Goal: Task Accomplishment & Management: Manage account settings

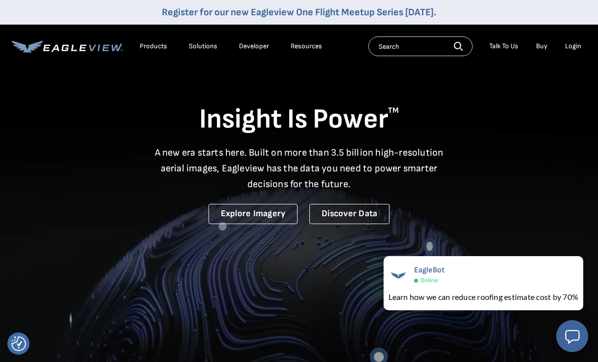
scroll to position [0, 18]
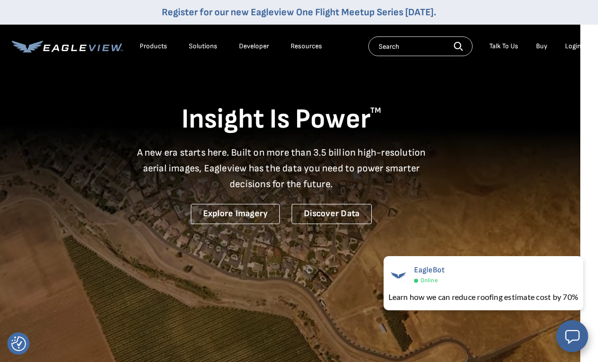
click at [558, 196] on div "Insight Is Power TM A new era starts here. Built on more than 3.5 billion high-…" at bounding box center [281, 145] width 575 height 157
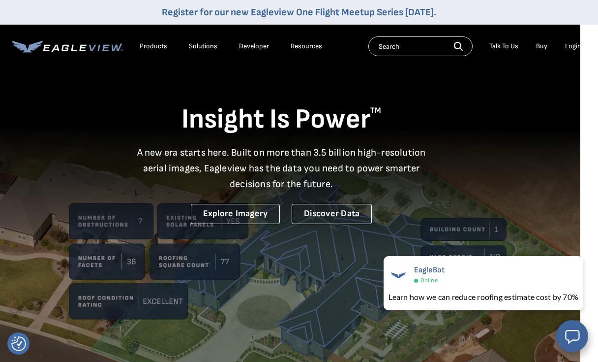
click at [574, 48] on div "Login" at bounding box center [573, 46] width 16 height 9
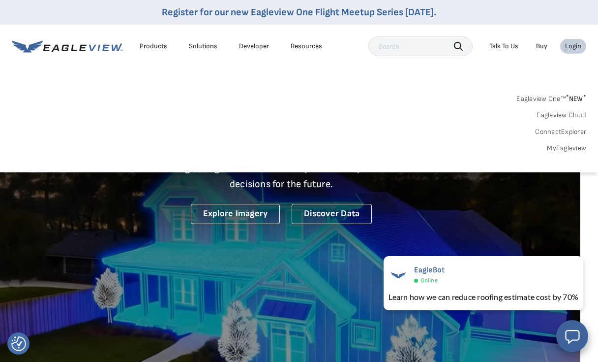
click at [576, 50] on div "Login" at bounding box center [573, 46] width 16 height 9
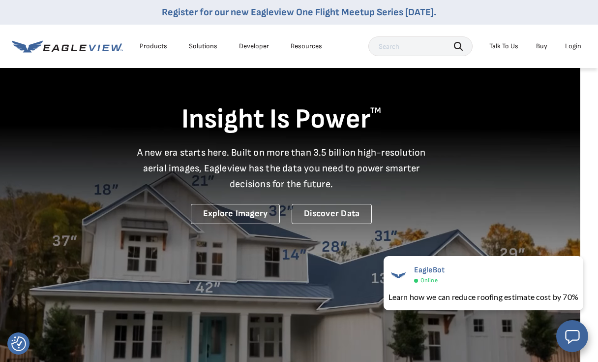
click at [576, 47] on div "Login" at bounding box center [573, 46] width 16 height 9
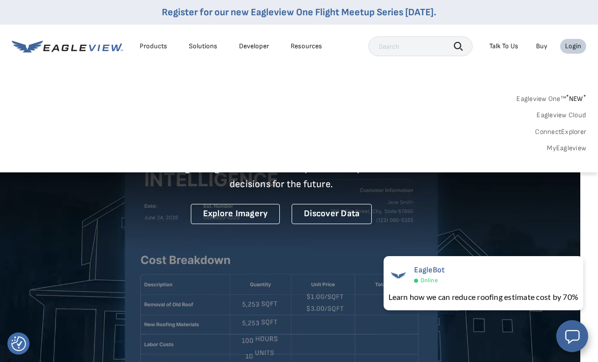
click at [499, 212] on div "Insight Is Power TM A new era starts here. Built on more than 3.5 billion high-…" at bounding box center [281, 145] width 575 height 157
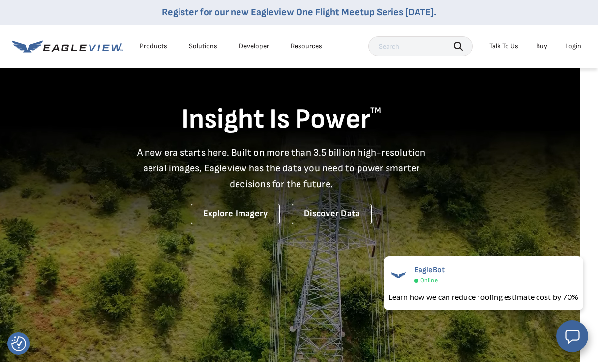
click at [574, 47] on div "Login" at bounding box center [573, 46] width 16 height 9
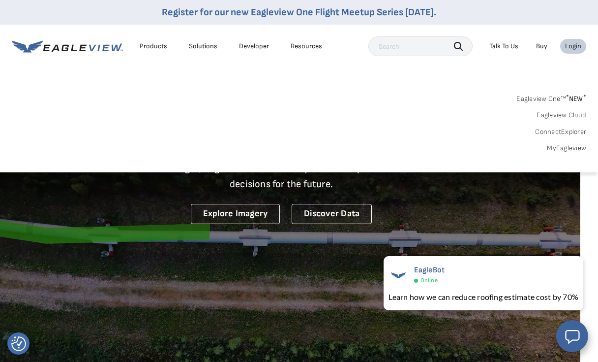
click at [576, 46] on div "Login" at bounding box center [573, 46] width 16 height 9
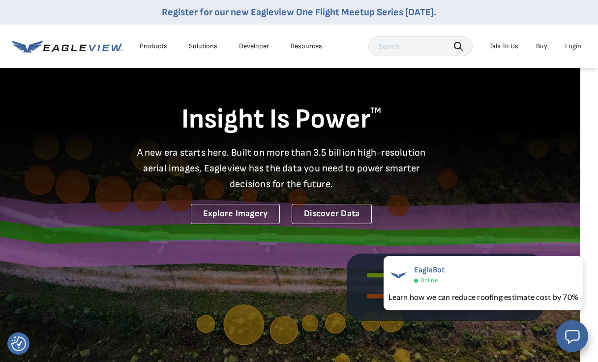
click at [579, 44] on div "Login" at bounding box center [573, 46] width 16 height 9
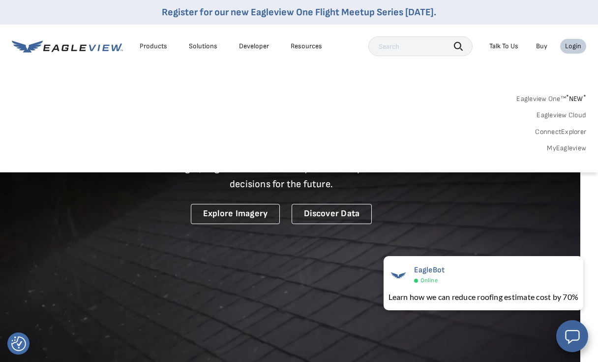
click at [581, 49] on div "Login" at bounding box center [573, 46] width 16 height 9
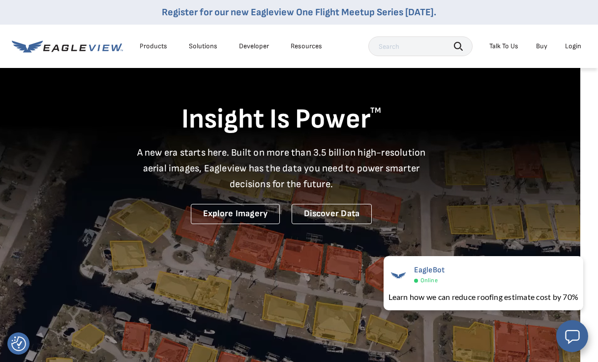
click at [577, 47] on div "Login" at bounding box center [573, 46] width 16 height 9
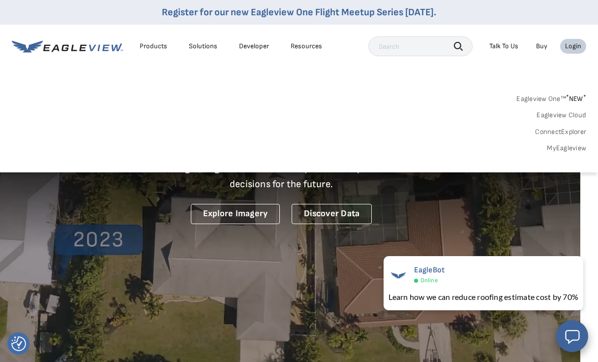
click at [582, 148] on link "MyEagleview" at bounding box center [566, 148] width 39 height 9
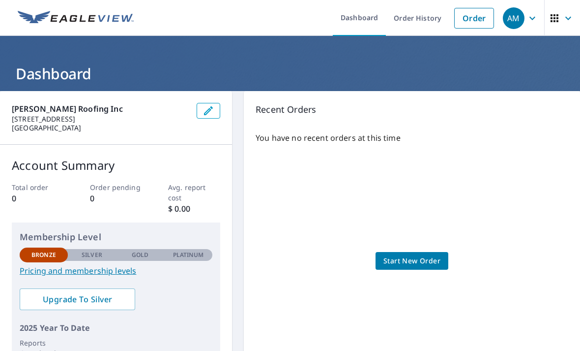
click at [526, 28] on span "AM" at bounding box center [521, 18] width 37 height 24
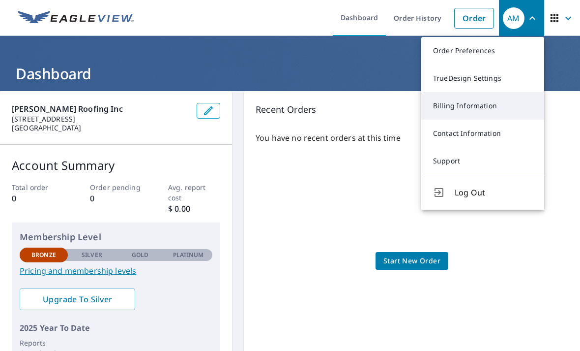
click at [484, 109] on link "Billing Information" at bounding box center [483, 106] width 123 height 28
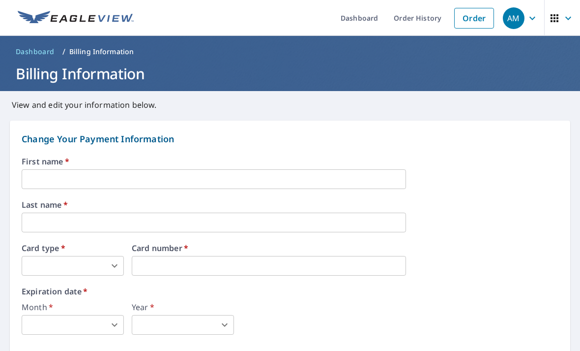
click at [375, 178] on input "text" at bounding box center [214, 179] width 385 height 20
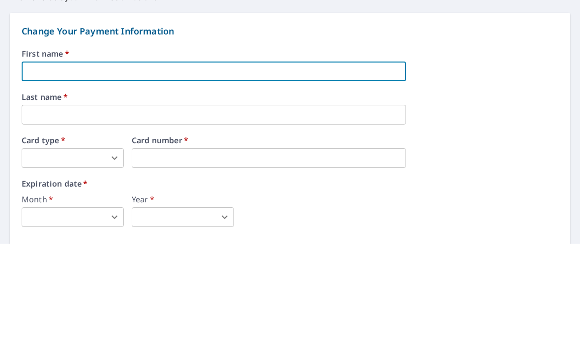
type input "[PERSON_NAME]"
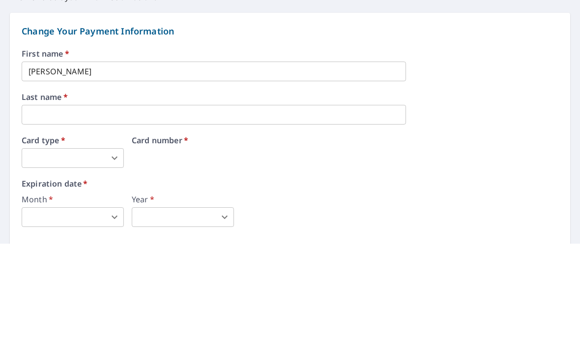
scroll to position [31, 0]
